Goal: Transaction & Acquisition: Subscribe to service/newsletter

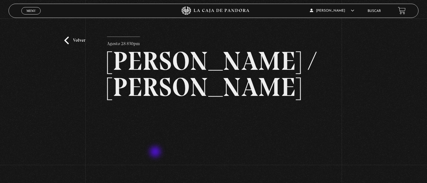
scroll to position [50, 0]
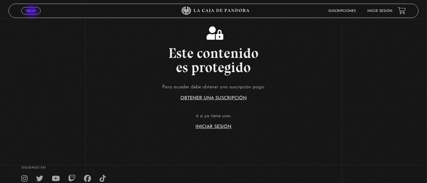
click at [32, 12] on span "Menu" at bounding box center [30, 10] width 9 height 3
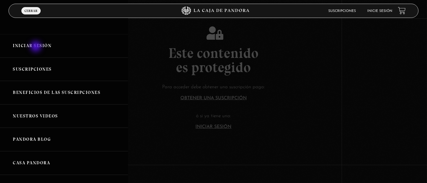
click at [36, 47] on link "Iniciar Sesión" at bounding box center [64, 46] width 128 height 24
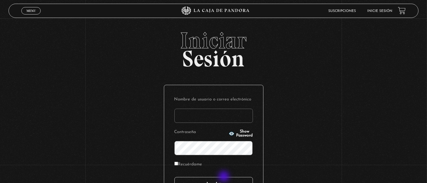
type input "[EMAIL_ADDRESS][DOMAIN_NAME]"
click at [226, 179] on input "Acceder" at bounding box center [213, 184] width 78 height 14
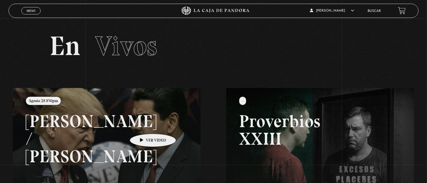
click at [144, 125] on link at bounding box center [226, 179] width 427 height 183
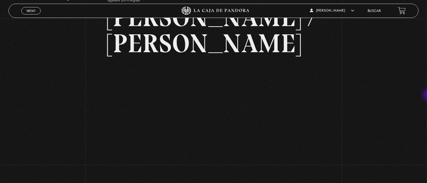
scroll to position [47, 0]
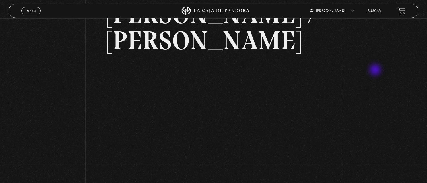
click at [376, 71] on div "Volver [DATE] 830pm [PERSON_NAME] / [GEOGRAPHIC_DATA]" at bounding box center [213, 83] width 427 height 222
